Goal: Navigation & Orientation: Find specific page/section

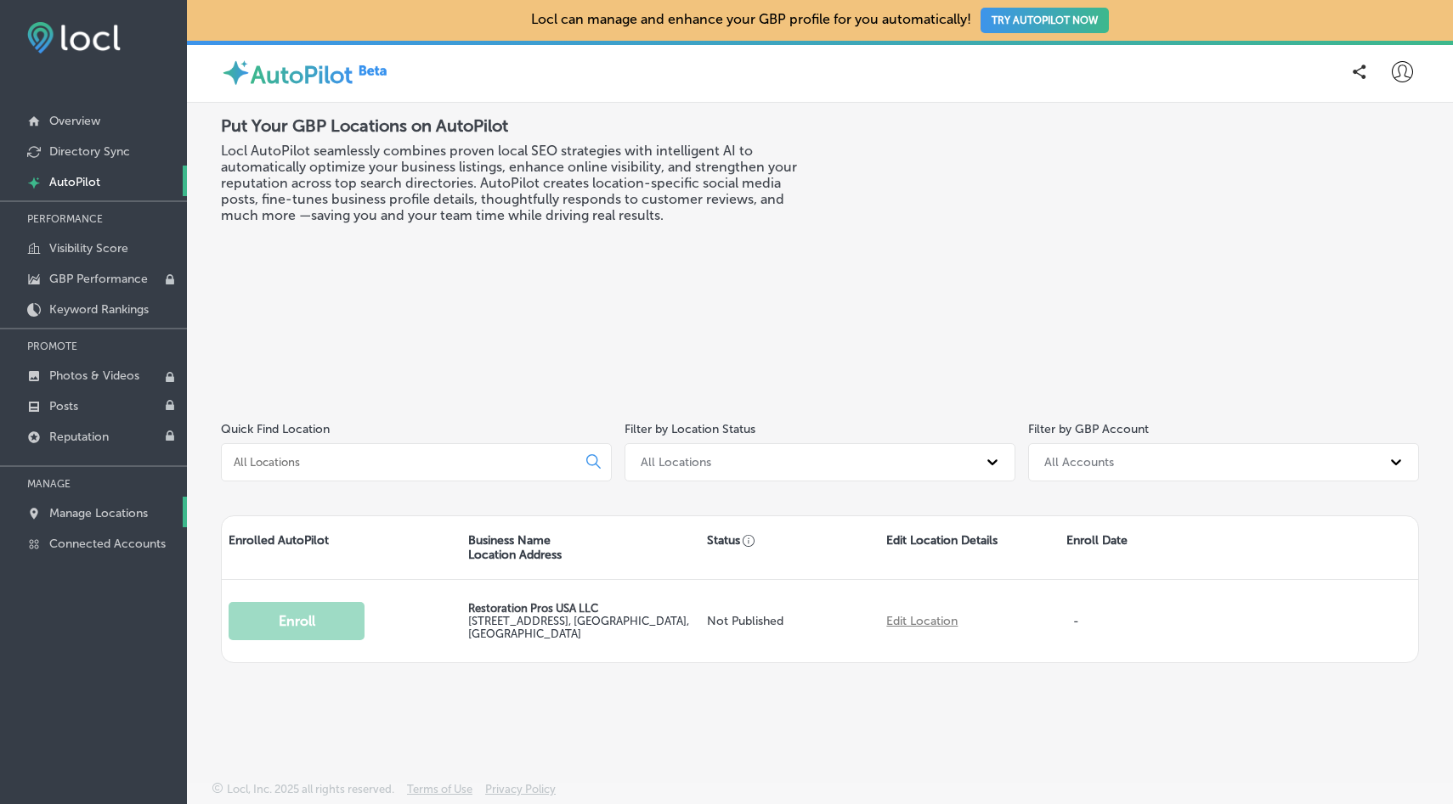
click at [121, 514] on p "Manage Locations" at bounding box center [98, 513] width 99 height 14
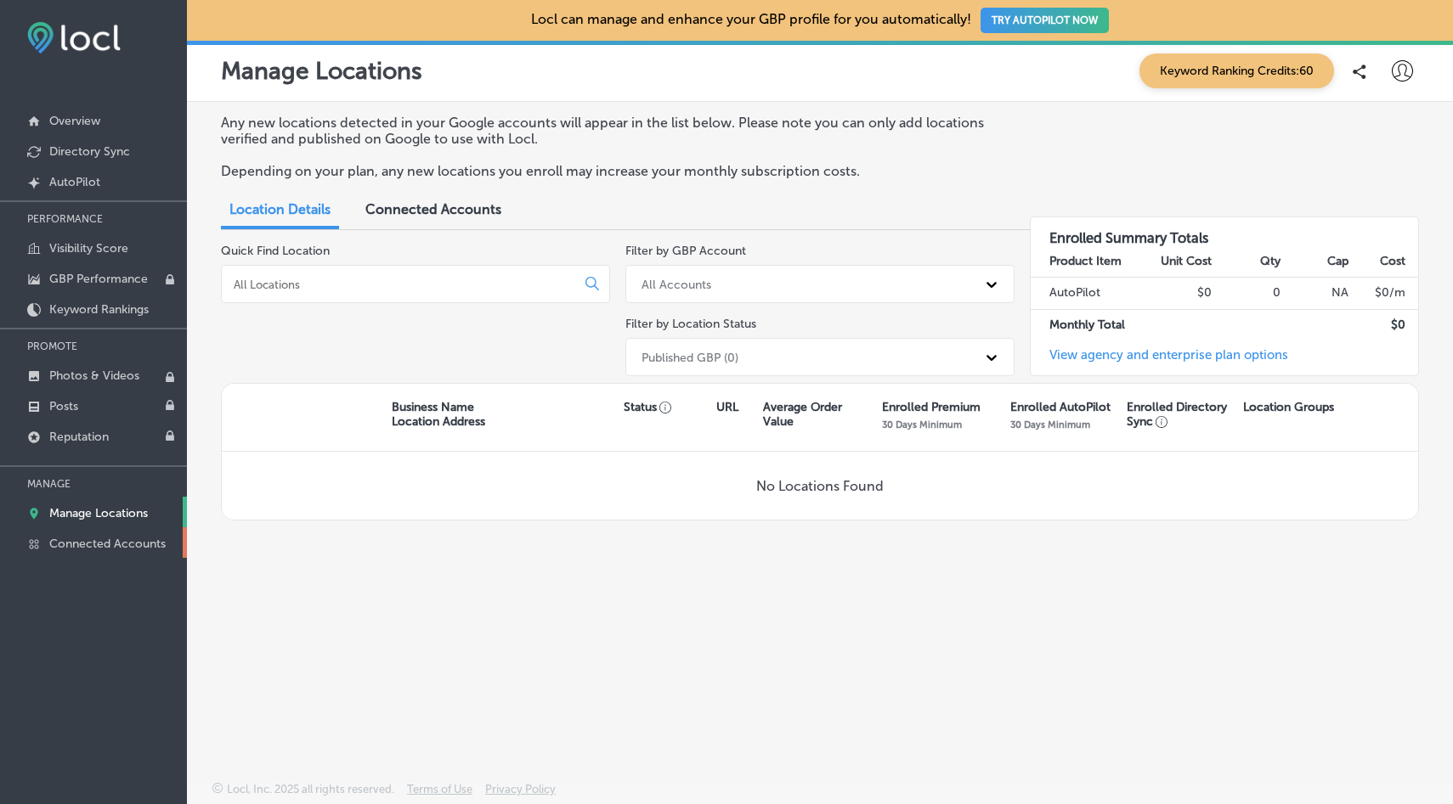
click at [110, 541] on p "Connected Accounts" at bounding box center [107, 544] width 116 height 14
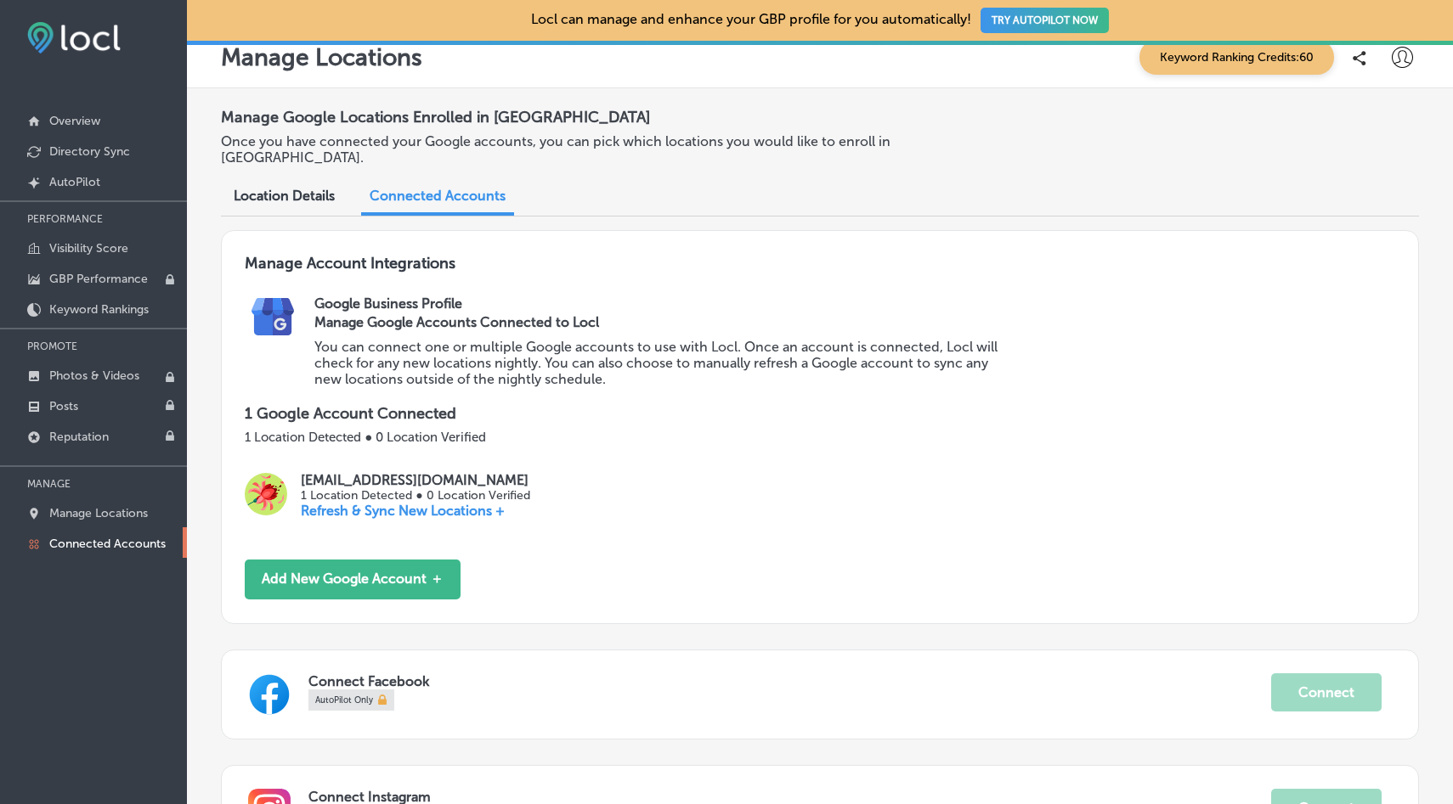
scroll to position [16, 0]
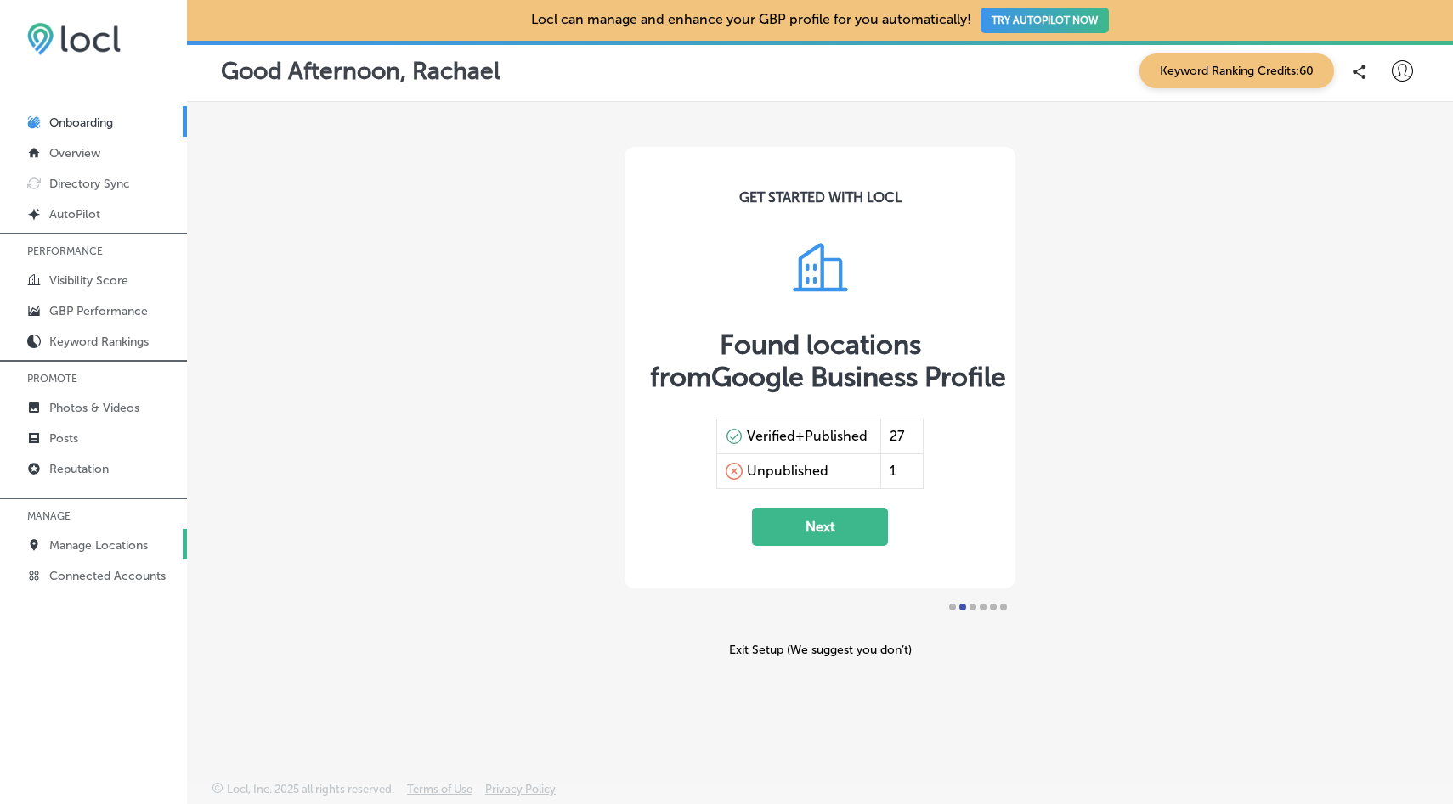
click at [99, 541] on p "Manage Locations" at bounding box center [98, 546] width 99 height 14
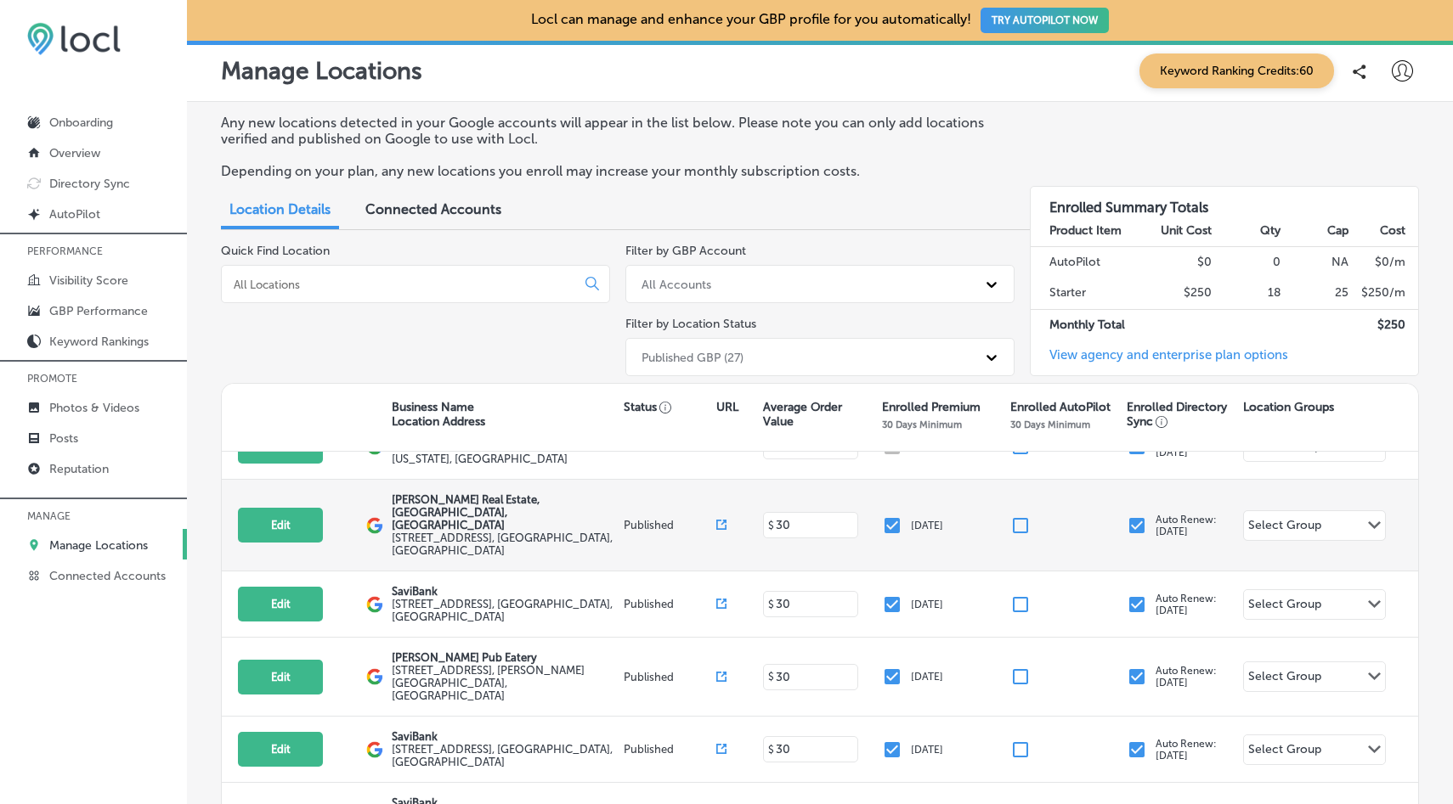
scroll to position [193, 0]
